Goal: Transaction & Acquisition: Subscribe to service/newsletter

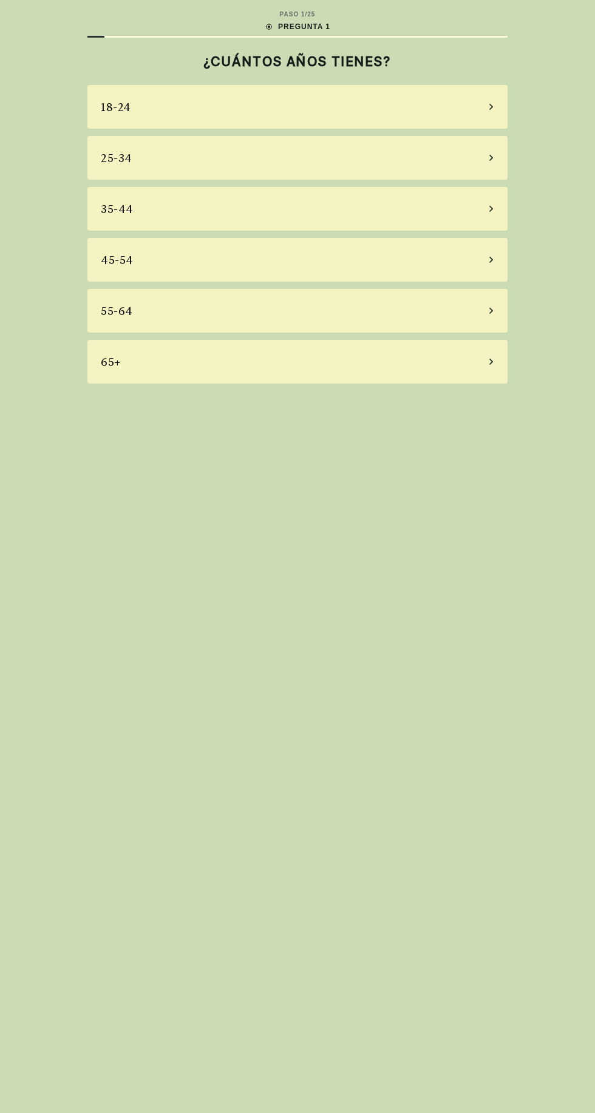
click at [491, 158] on icon at bounding box center [491, 157] width 6 height 11
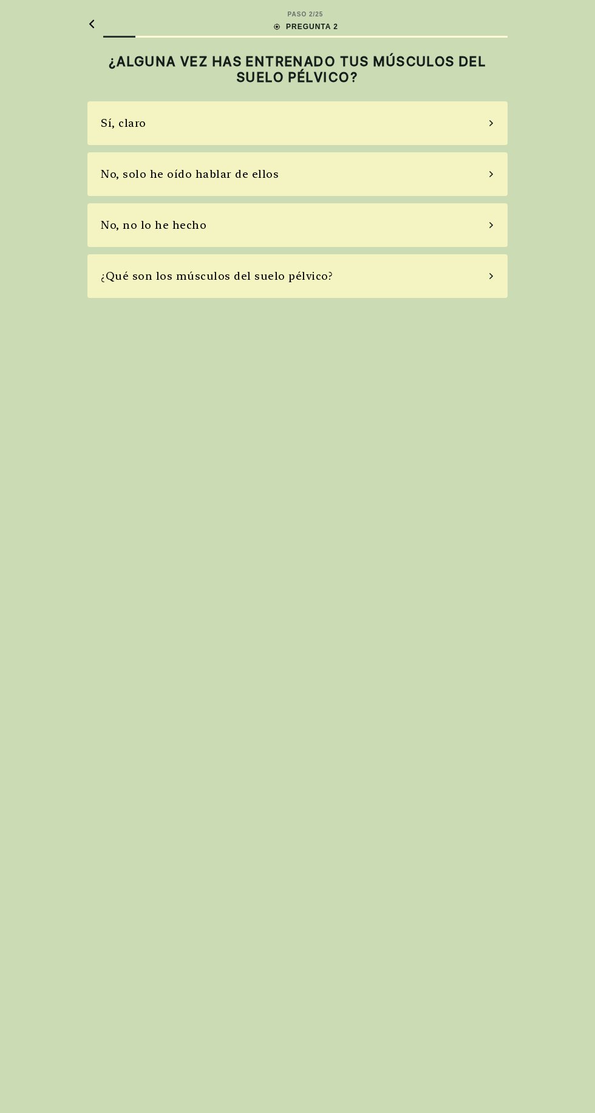
click at [491, 225] on icon at bounding box center [491, 225] width 6 height 11
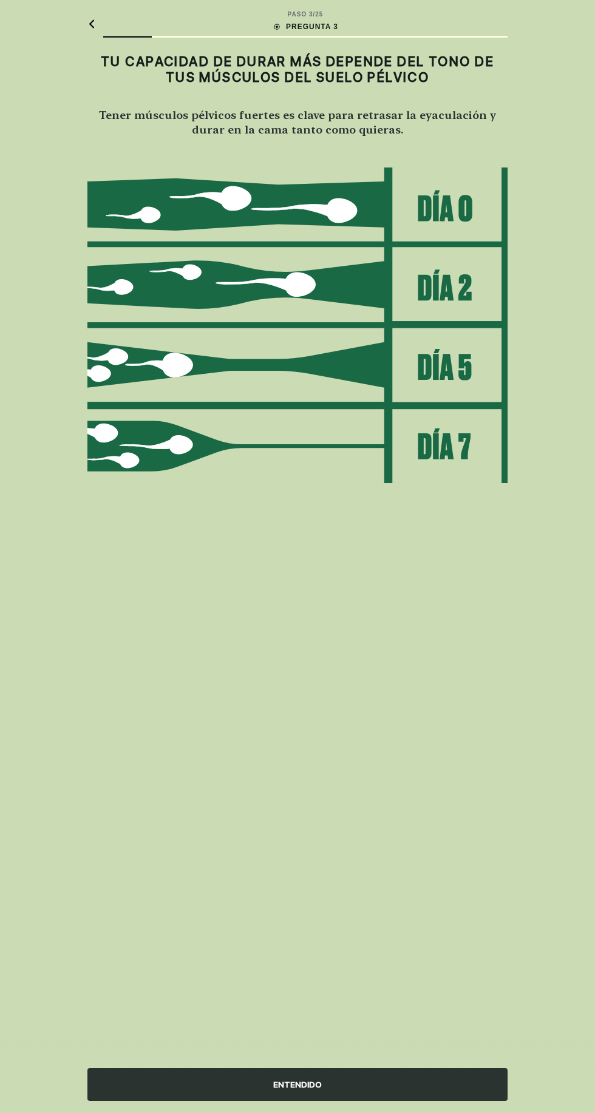
click at [462, 207] on img at bounding box center [297, 325] width 420 height 317
click at [444, 204] on img at bounding box center [297, 325] width 420 height 317
click at [394, 1101] on div "ENTENDIDO" at bounding box center [297, 1084] width 420 height 33
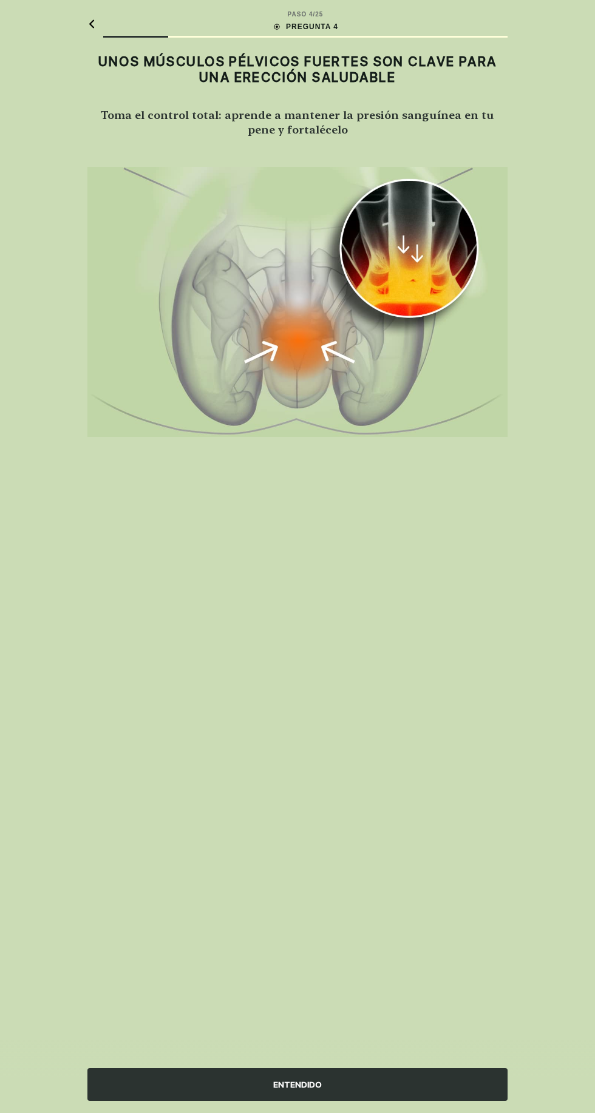
click at [406, 1101] on div "ENTENDIDO" at bounding box center [297, 1084] width 420 height 33
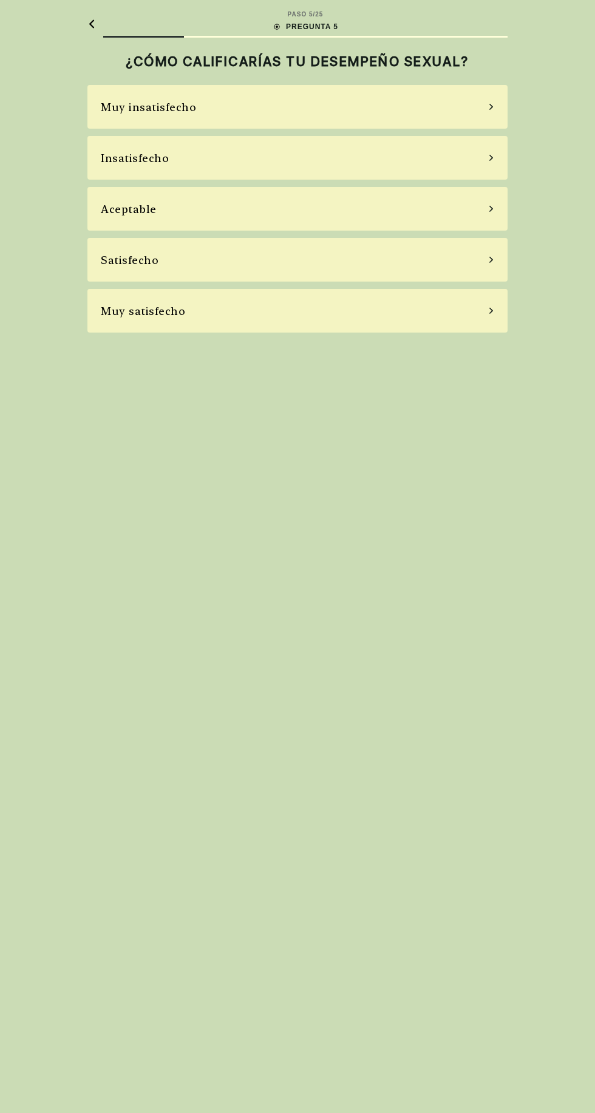
click at [491, 158] on icon at bounding box center [491, 157] width 6 height 11
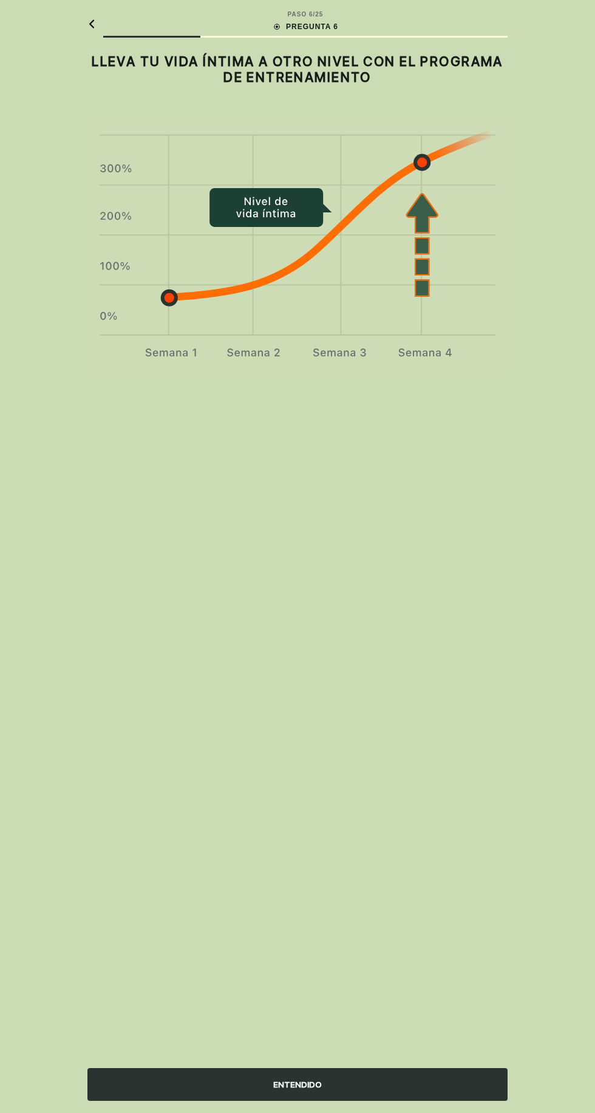
click at [430, 1075] on div "ENTENDIDO" at bounding box center [297, 1084] width 420 height 33
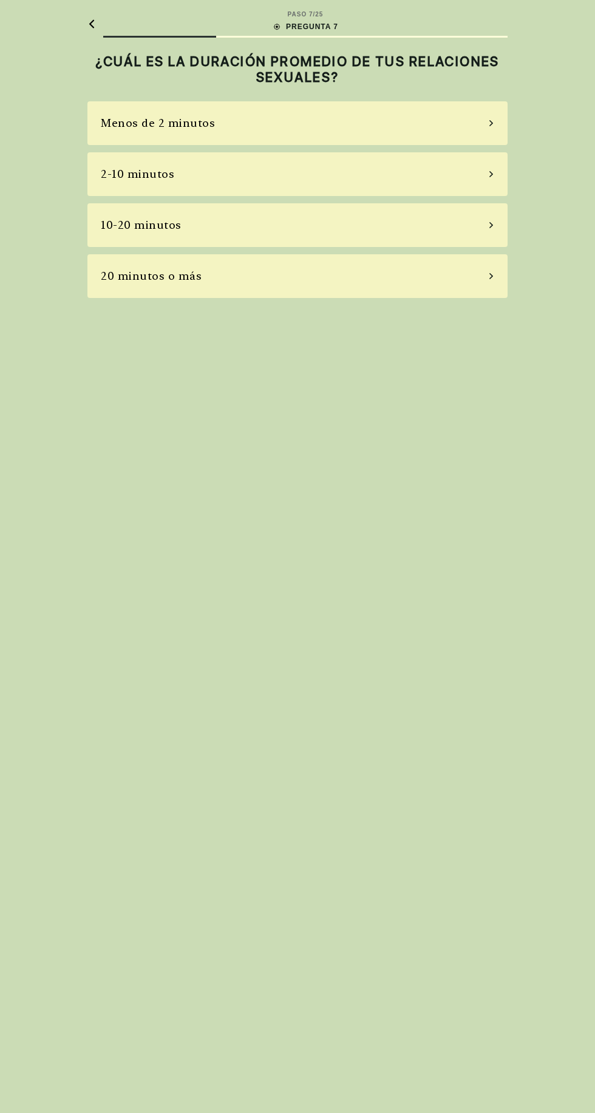
click at [491, 169] on div "2-10 minutos" at bounding box center [297, 174] width 420 height 44
click at [491, 174] on icon at bounding box center [491, 174] width 6 height 11
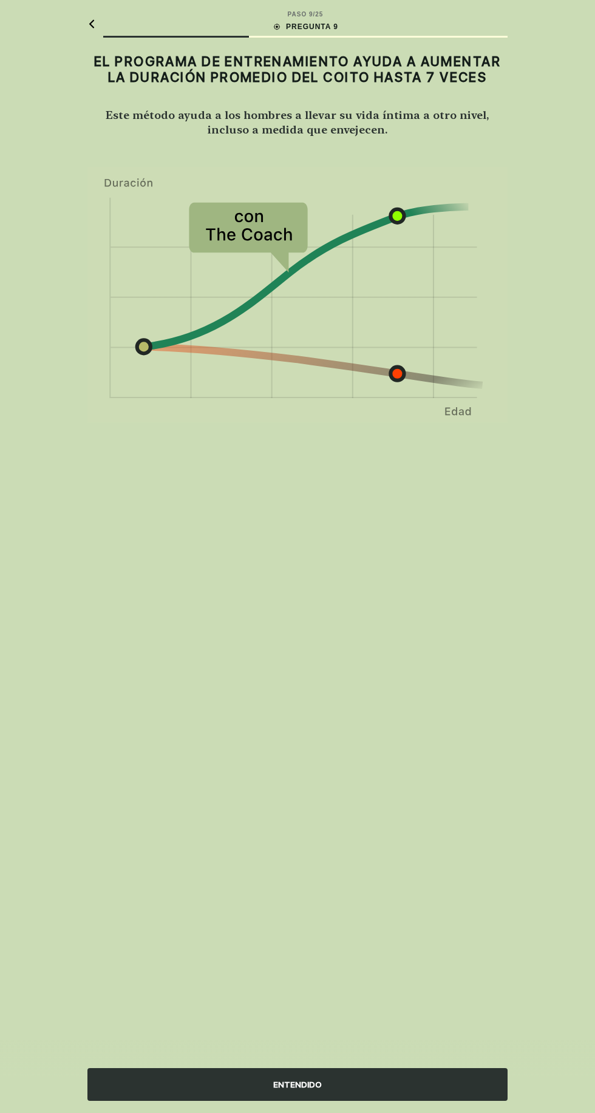
click at [451, 1076] on div "ENTENDIDO" at bounding box center [297, 1084] width 420 height 33
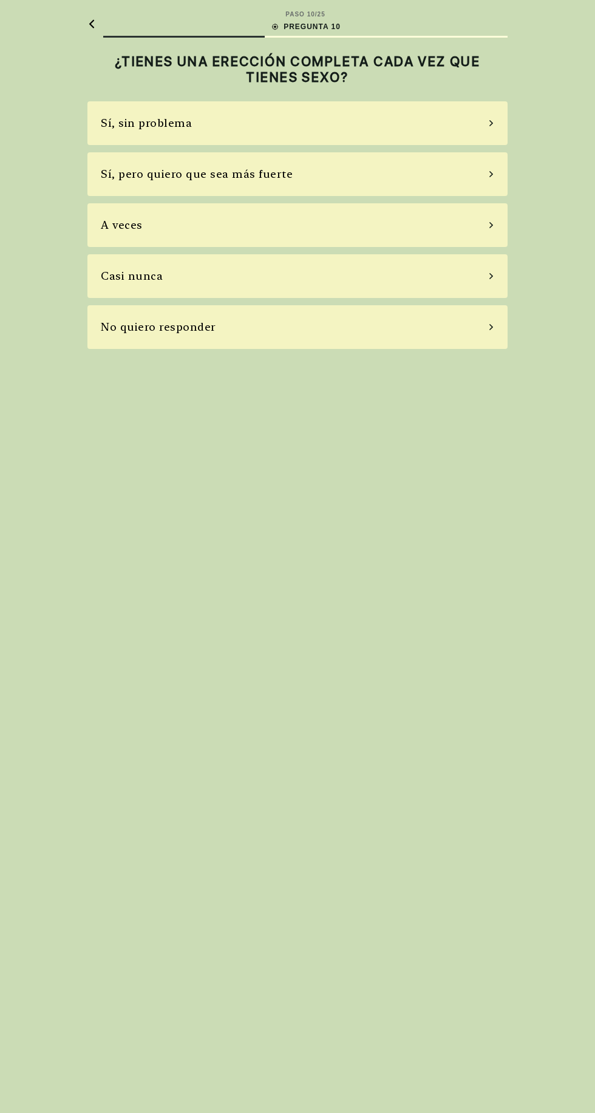
click at [503, 123] on div "Sí, sin problema" at bounding box center [297, 123] width 420 height 44
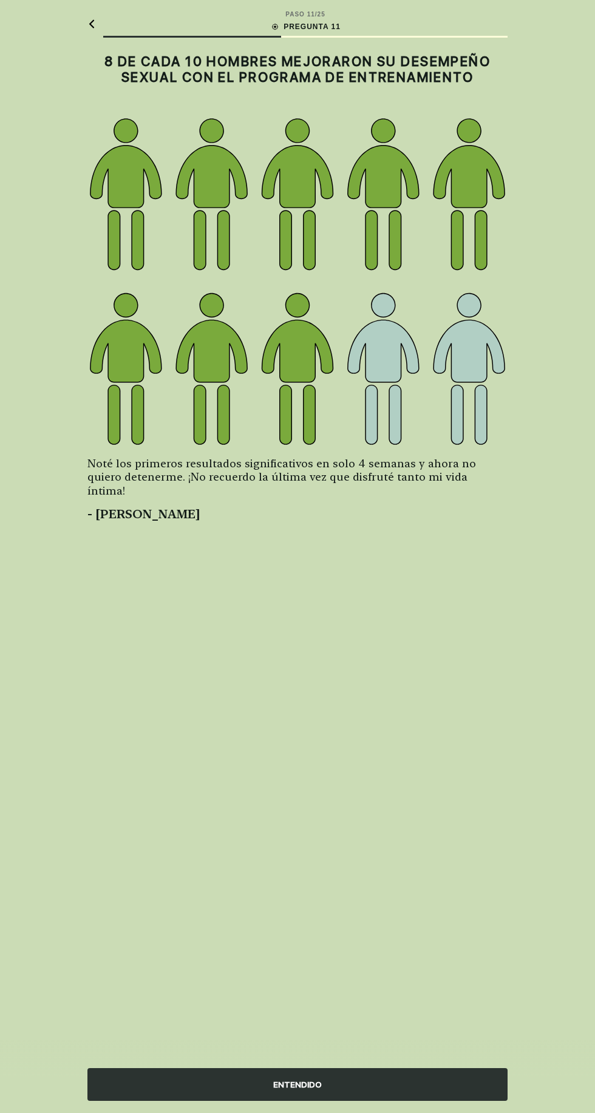
click at [414, 1091] on div "ENTENDIDO" at bounding box center [297, 1084] width 420 height 33
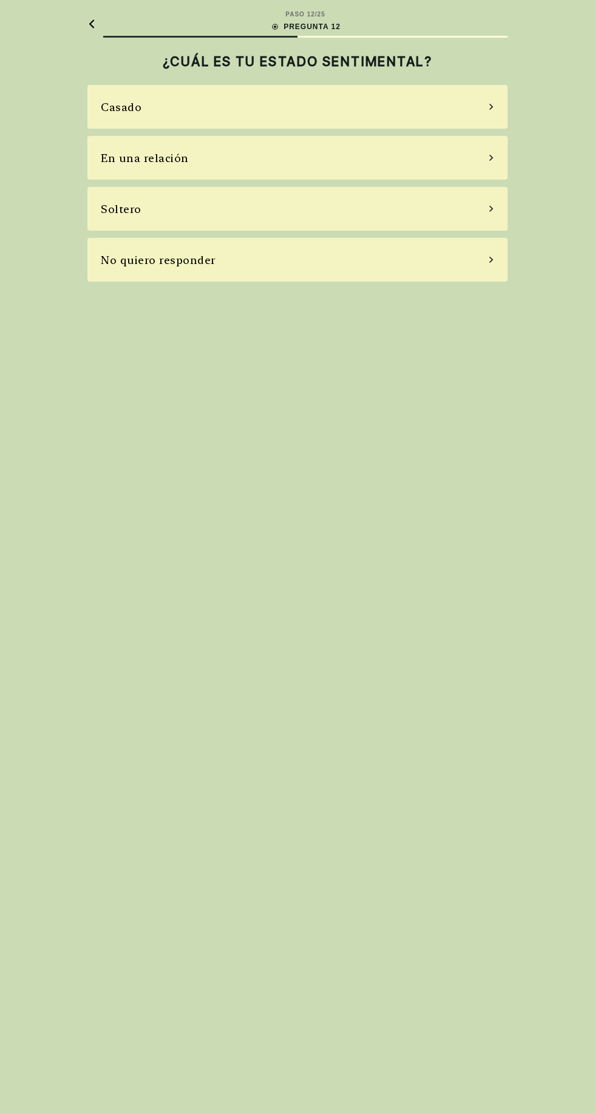
click at [463, 86] on div "Casado" at bounding box center [297, 107] width 420 height 44
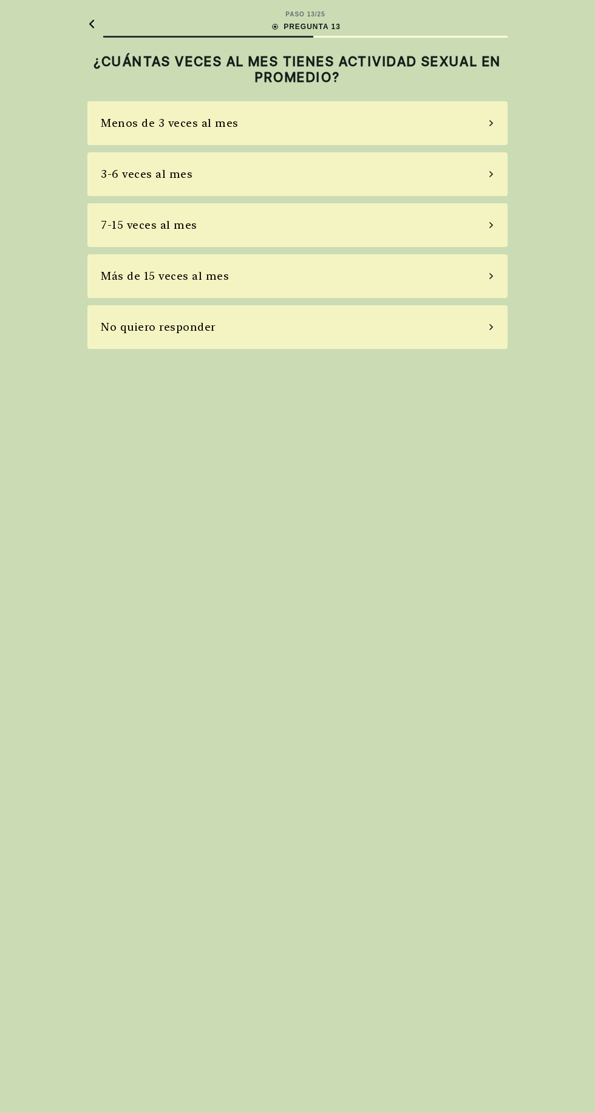
click at [507, 218] on div "7-15 veces al mes" at bounding box center [297, 225] width 420 height 44
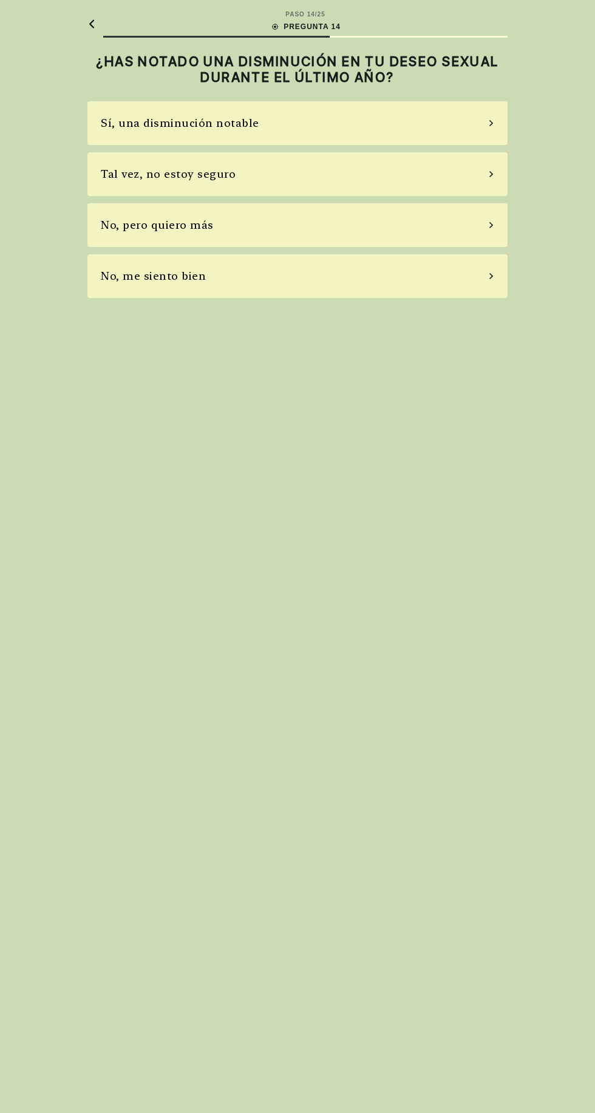
click at [491, 123] on icon at bounding box center [491, 123] width 6 height 11
click at [491, 225] on icon at bounding box center [491, 225] width 6 height 11
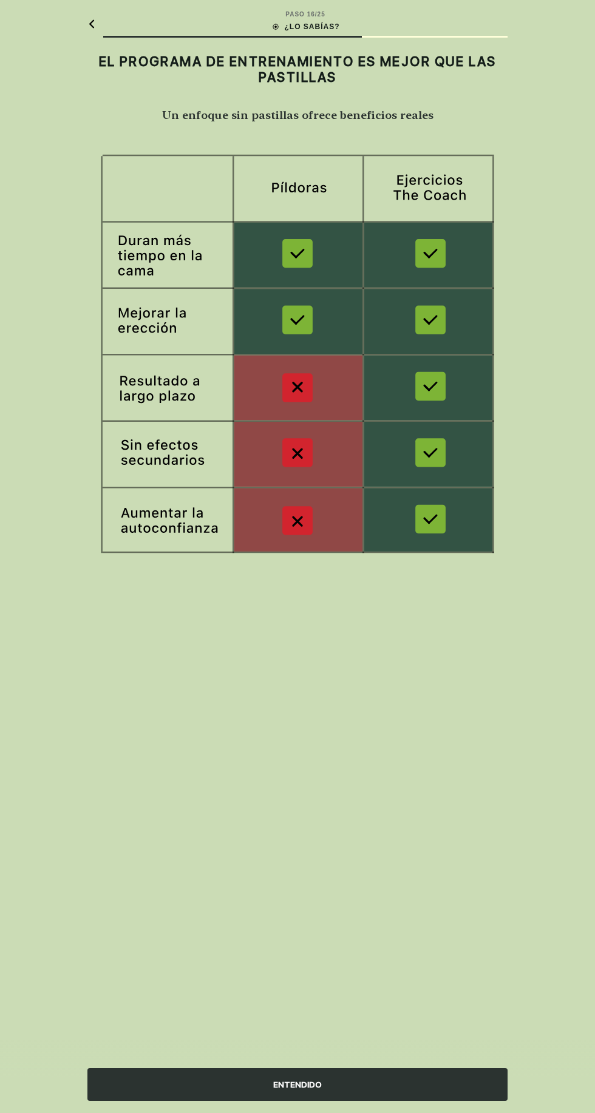
click at [419, 1076] on div "ENTENDIDO" at bounding box center [297, 1084] width 420 height 33
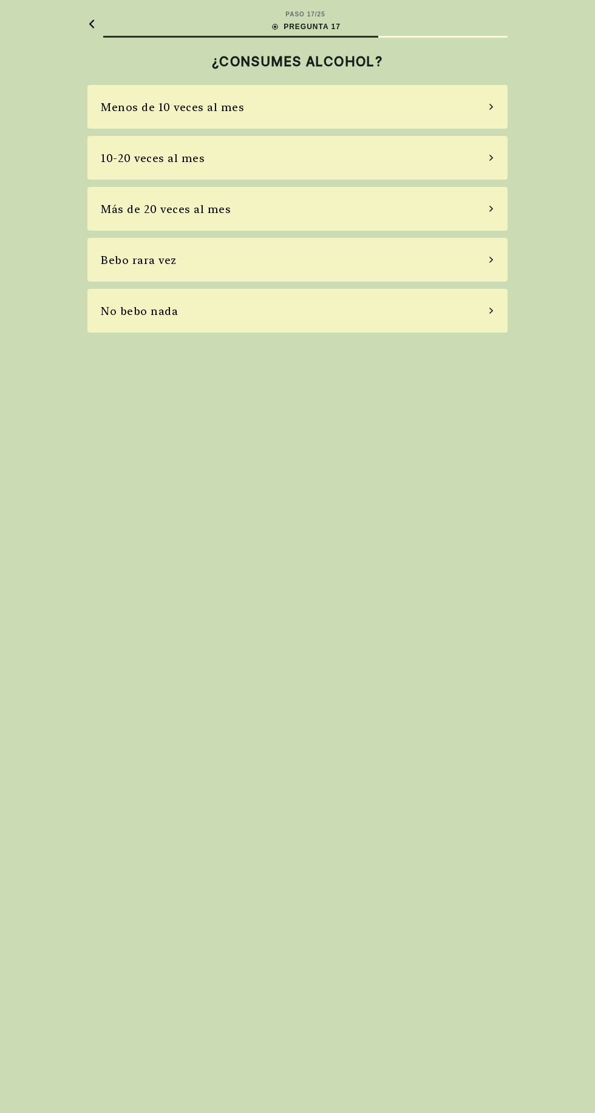
click at [500, 268] on div "Bebo rara vez" at bounding box center [297, 260] width 420 height 44
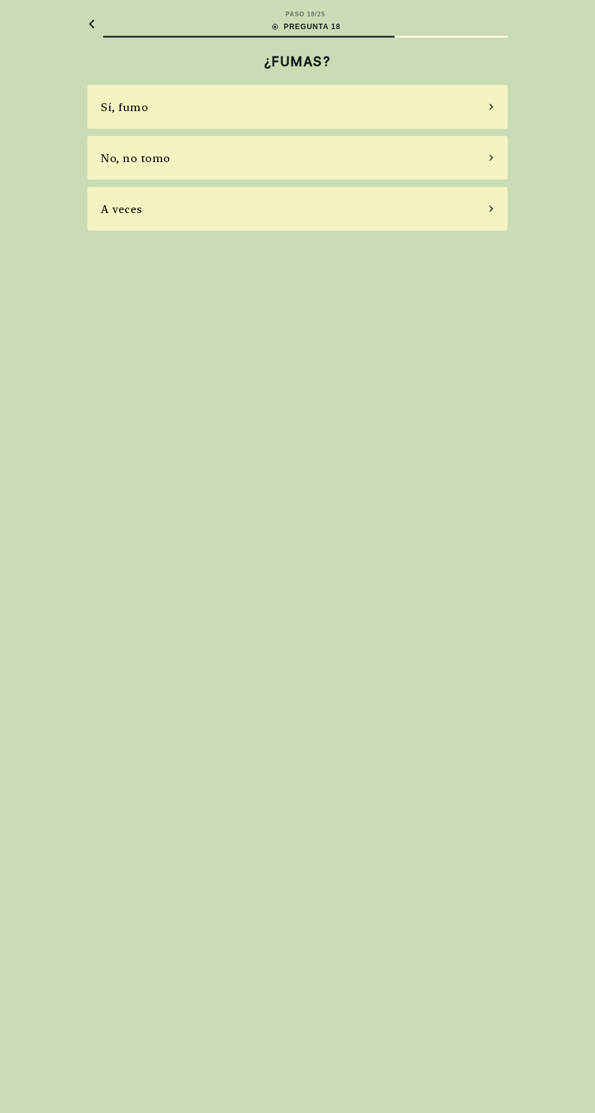
click at [491, 209] on icon at bounding box center [491, 208] width 6 height 11
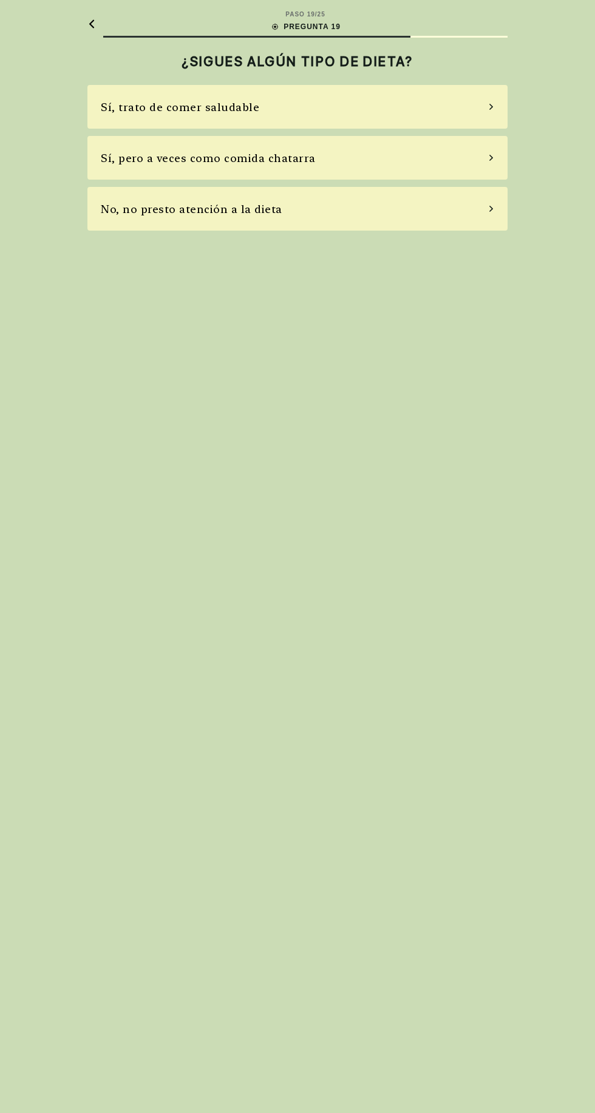
click at [507, 95] on div "Sí, trato de comer saludable" at bounding box center [297, 107] width 420 height 44
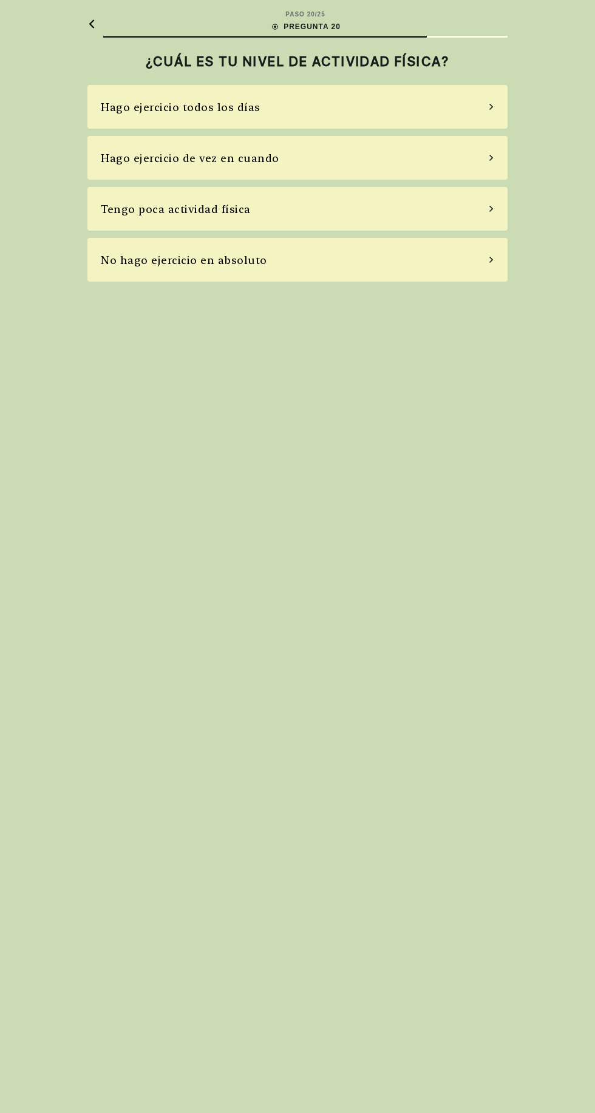
click at [474, 162] on div "Hago ejercicio de vez en cuando" at bounding box center [297, 158] width 420 height 44
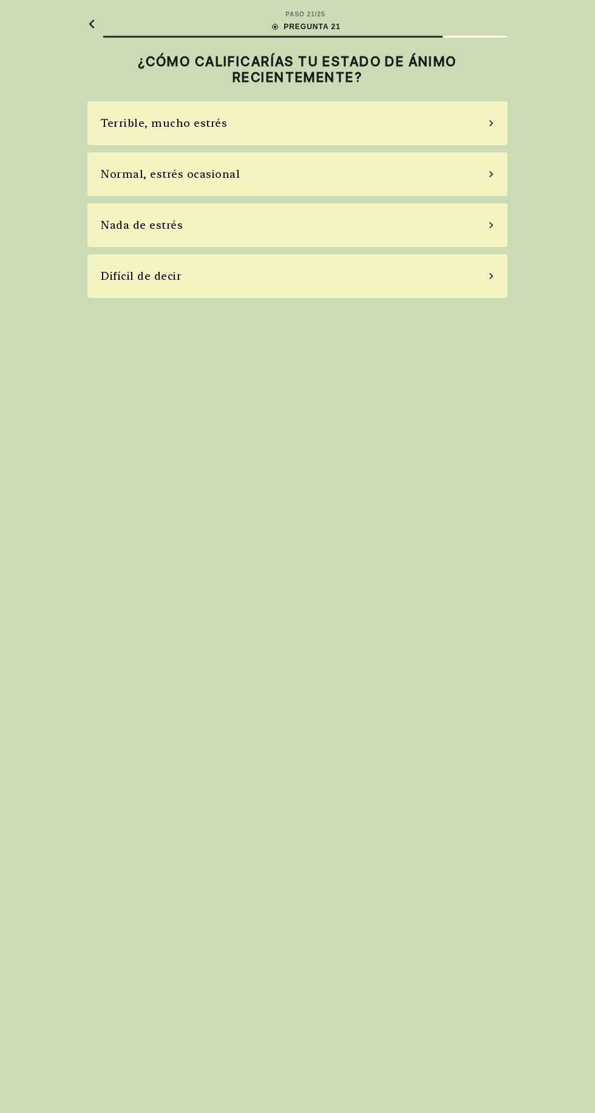
click at [473, 186] on div "Normal, estrés ocasional" at bounding box center [297, 174] width 420 height 44
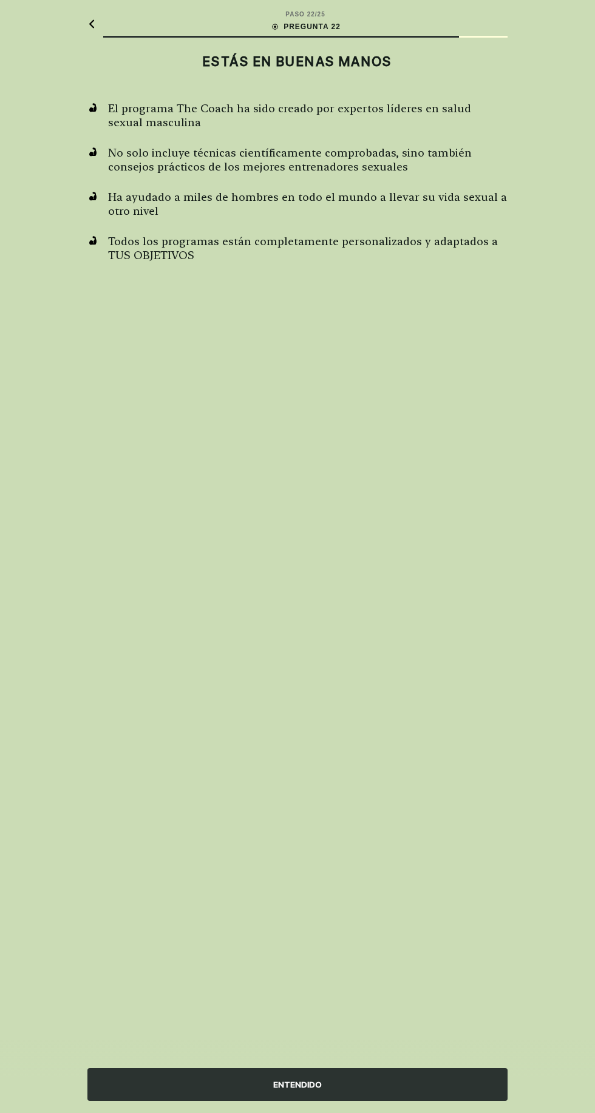
click at [480, 1101] on div "ENTENDIDO" at bounding box center [297, 1084] width 420 height 33
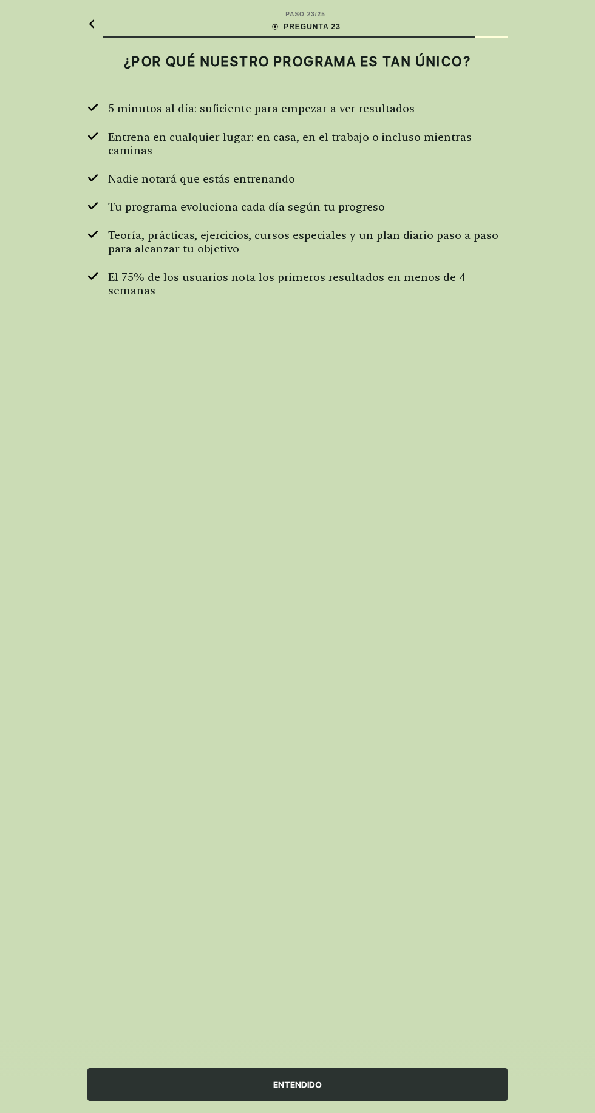
click at [425, 1101] on div "ENTENDIDO" at bounding box center [297, 1084] width 420 height 33
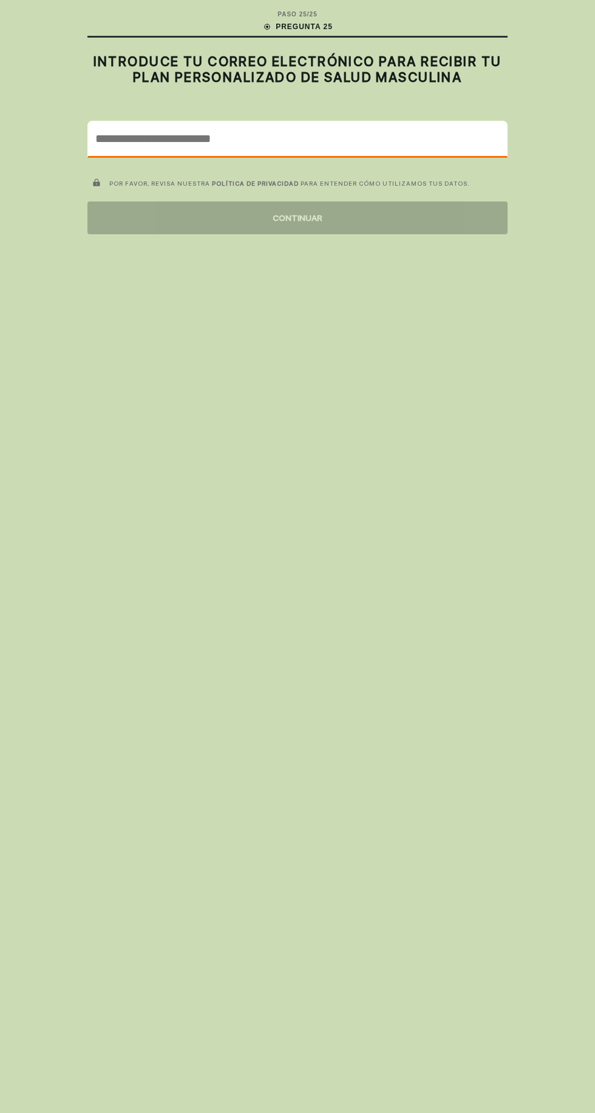
click at [438, 135] on input "email" at bounding box center [297, 138] width 419 height 35
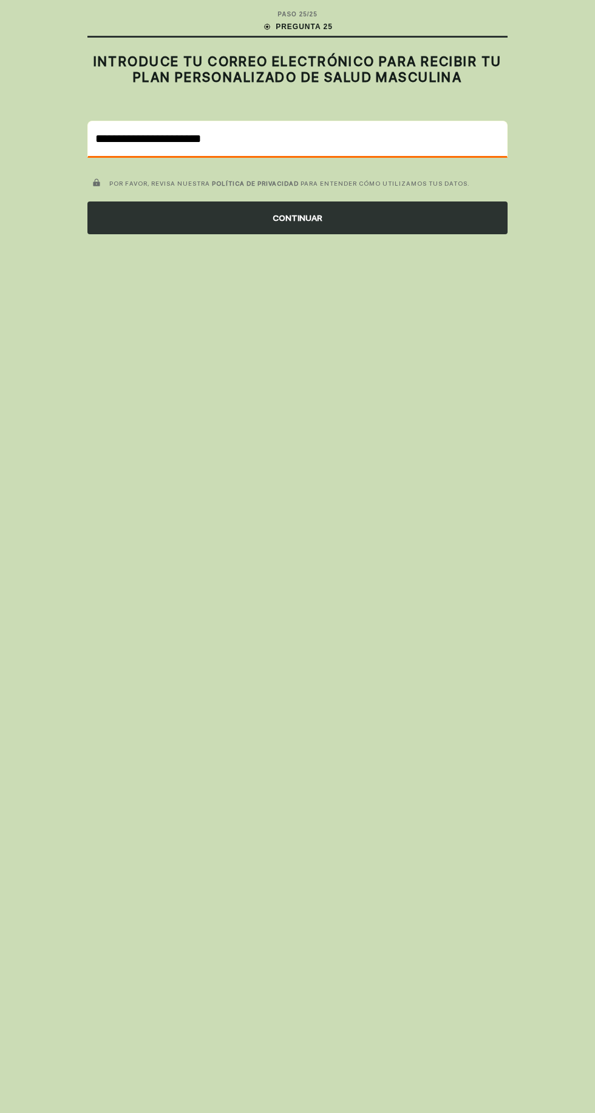
type input "**********"
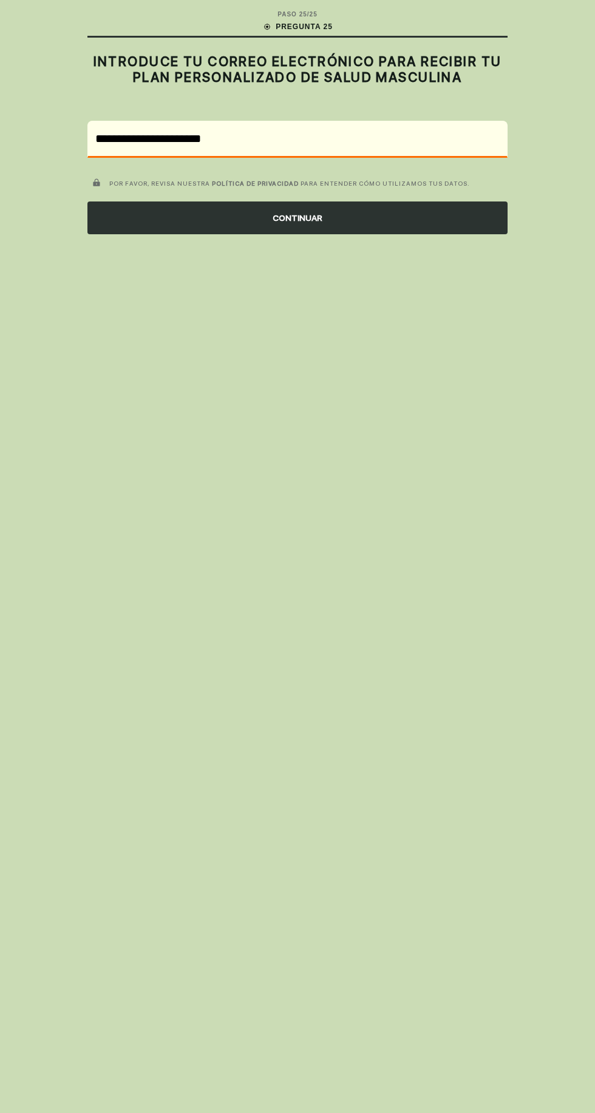
click at [445, 211] on div "CONTINUAR" at bounding box center [297, 217] width 420 height 33
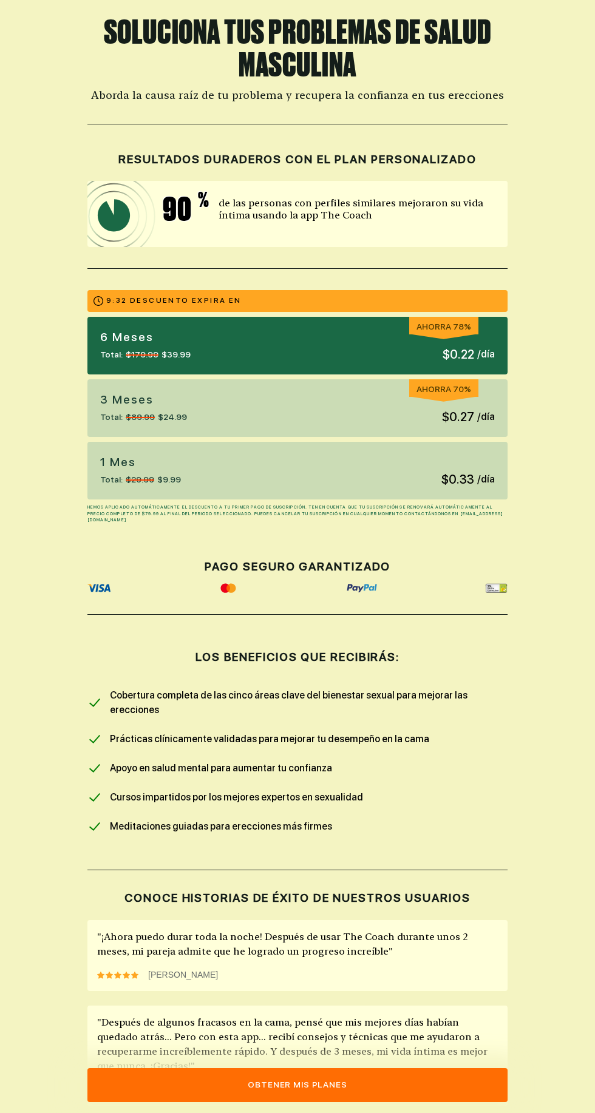
scroll to position [48, 0]
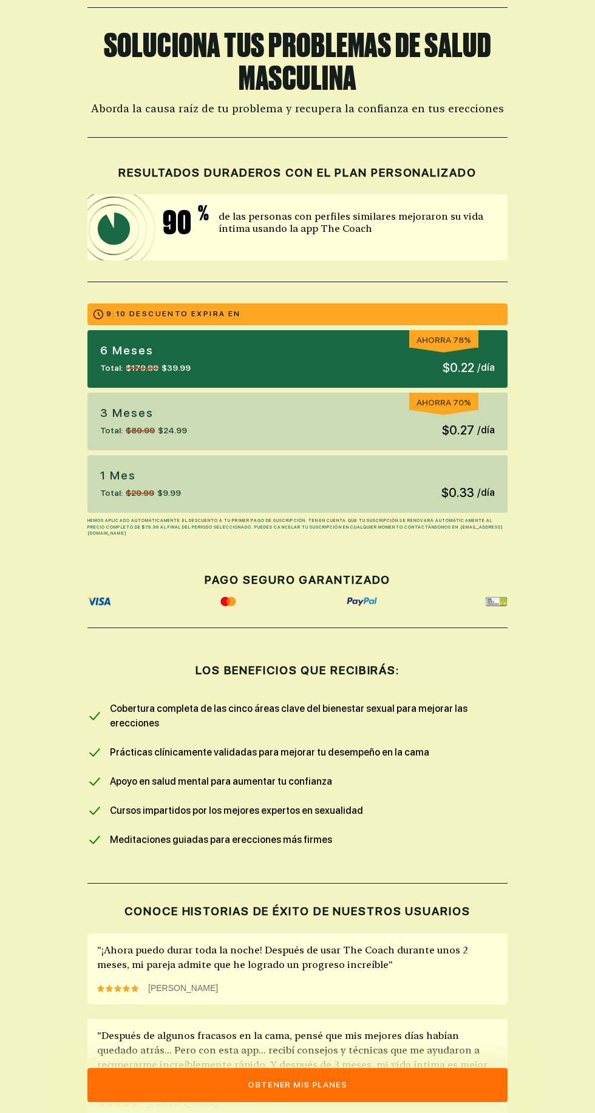
click at [441, 480] on div "1 Mes Total: $29.99 $9.99 $0.33 / día" at bounding box center [297, 484] width 420 height 58
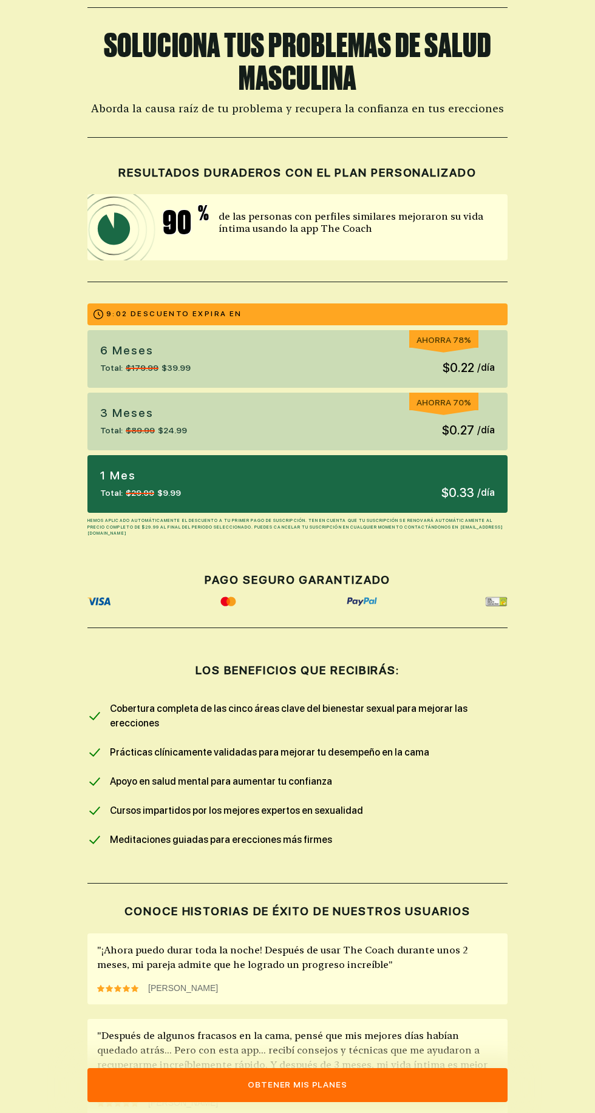
click at [412, 1090] on button "Obtener mis planes" at bounding box center [297, 1085] width 420 height 34
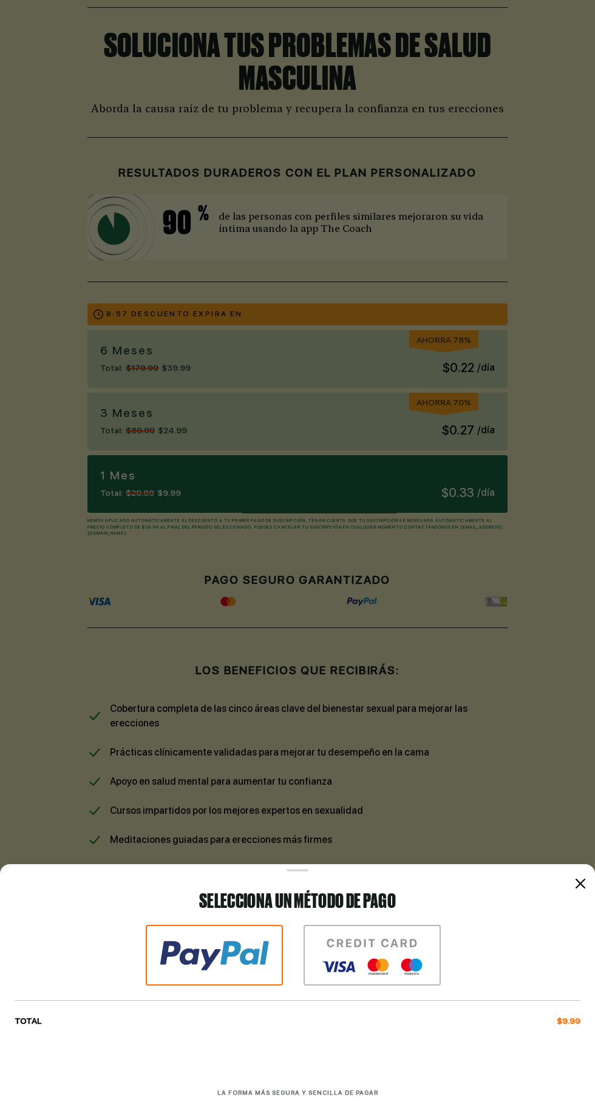
click at [380, 966] on img at bounding box center [371, 955] width 137 height 61
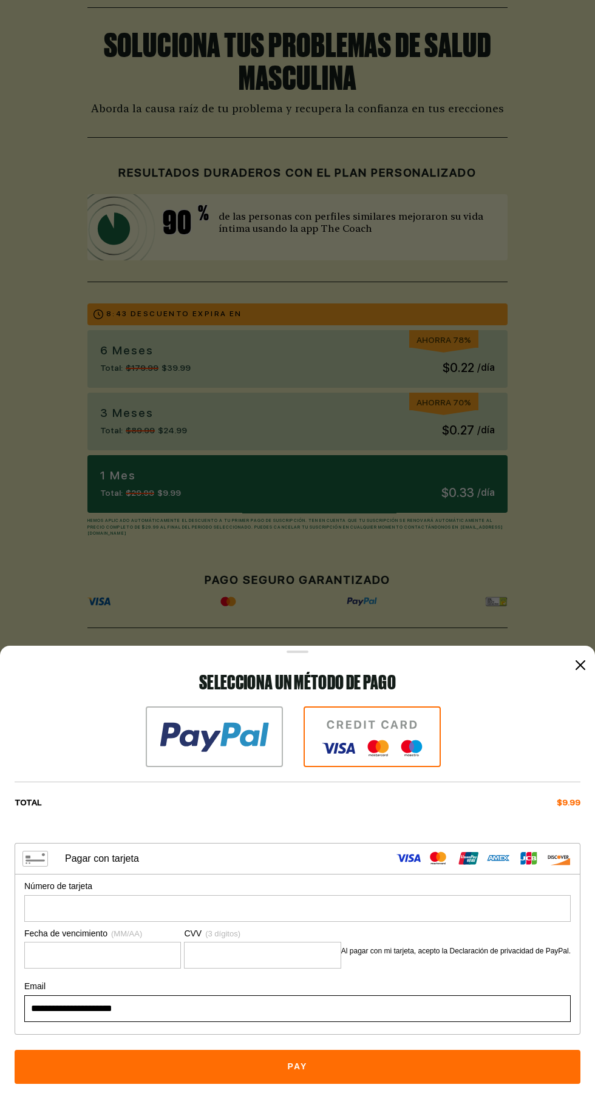
click at [414, 1078] on button "Pay" at bounding box center [298, 1067] width 566 height 34
click at [0, 0] on div at bounding box center [0, 0] width 0 height 0
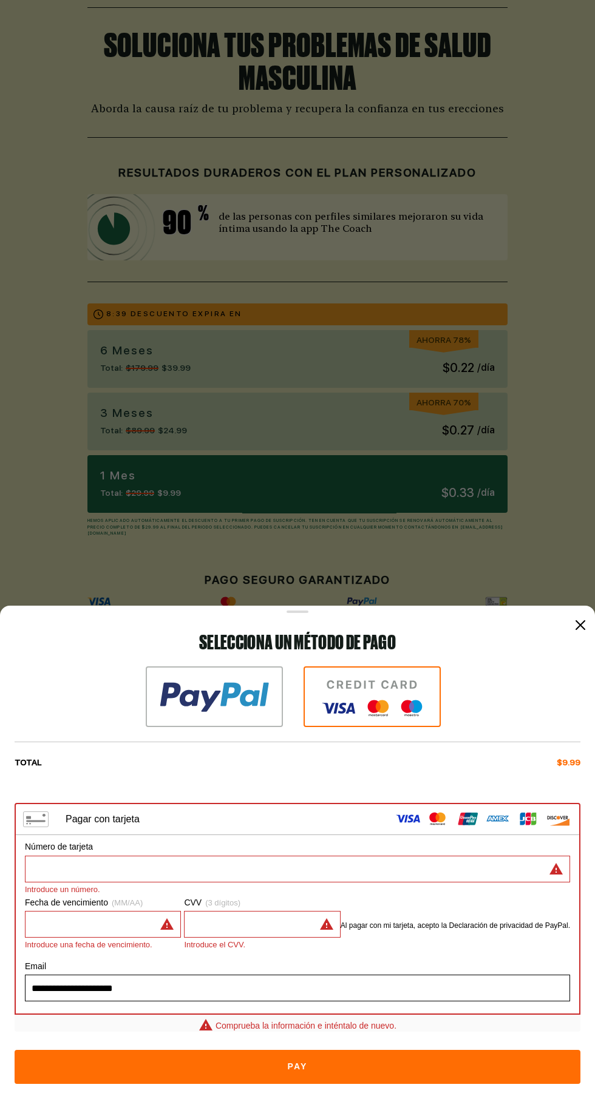
click at [553, 555] on div at bounding box center [297, 557] width 595 height 1186
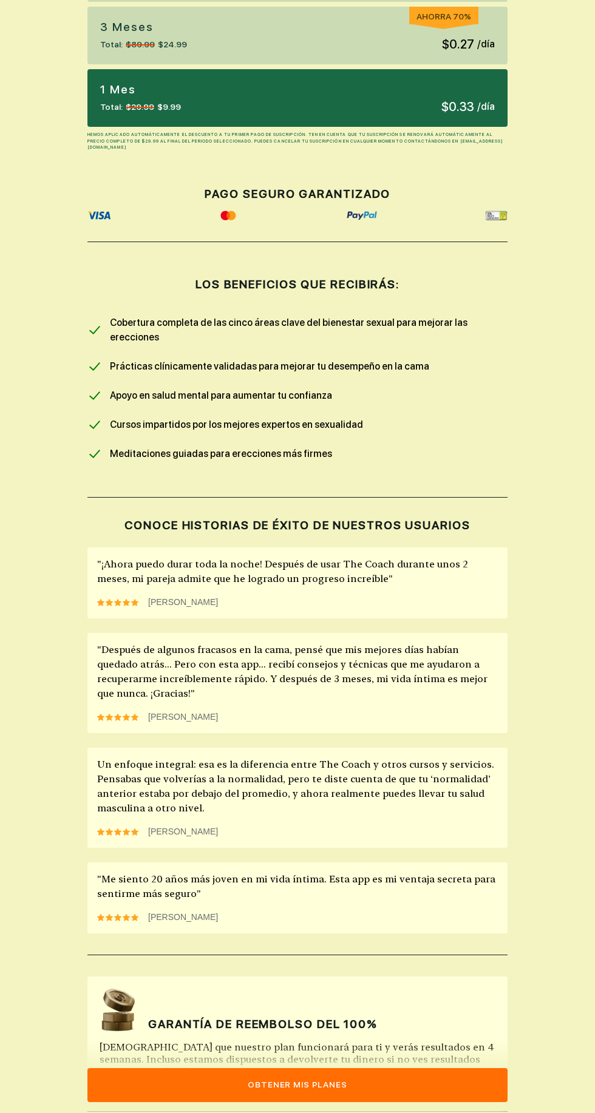
scroll to position [479, 0]
